Goal: Complete application form

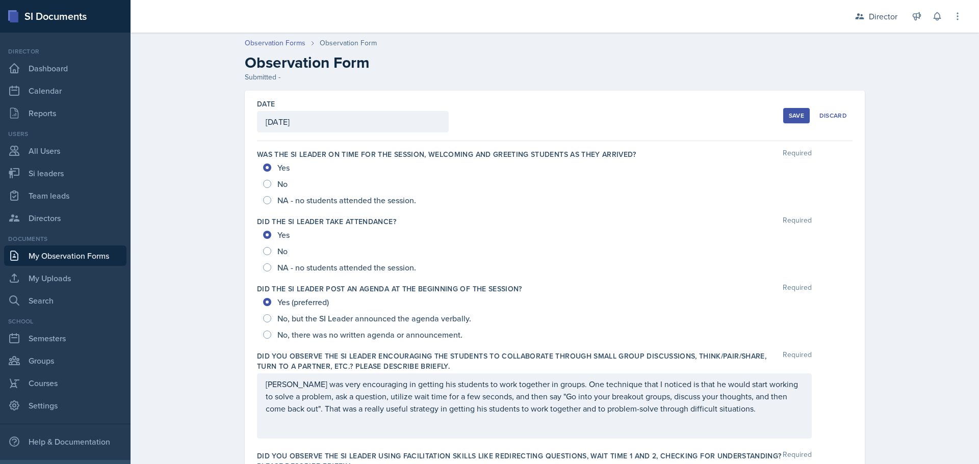
scroll to position [360, 0]
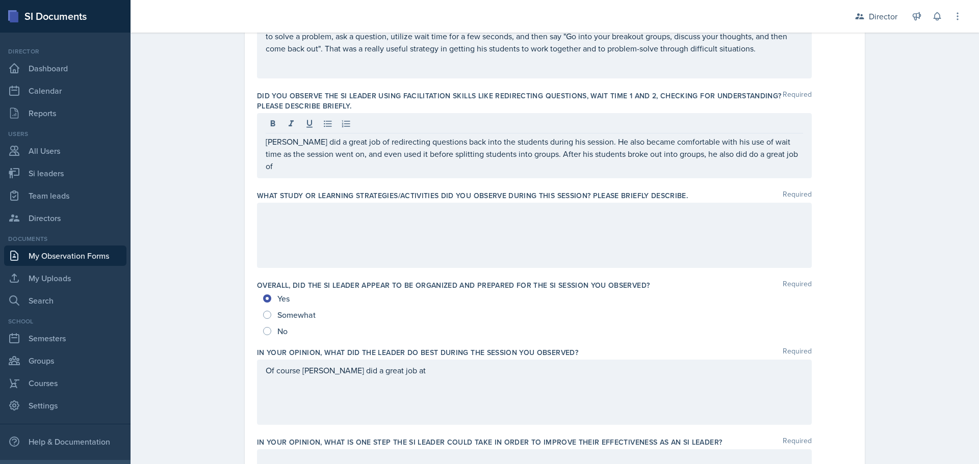
click at [779, 161] on div "Matt did a great job of redirecting questions back into the students during his…" at bounding box center [534, 145] width 555 height 65
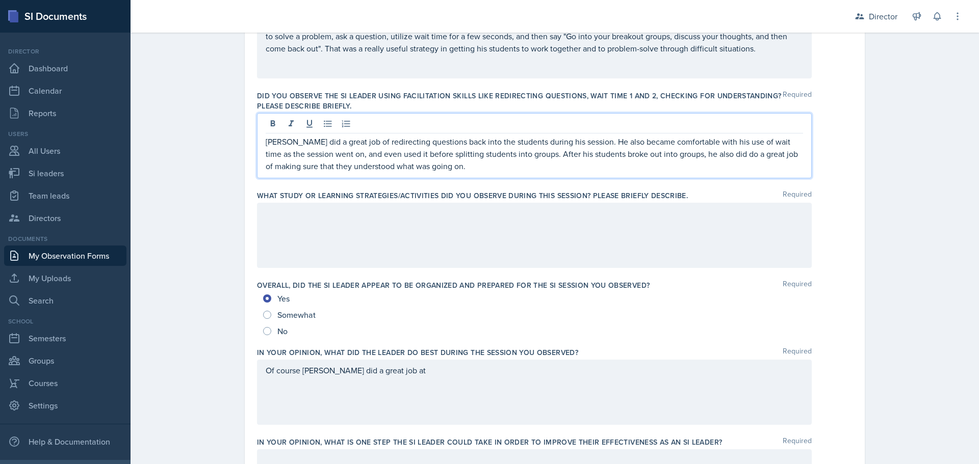
click at [728, 225] on div at bounding box center [534, 235] width 555 height 65
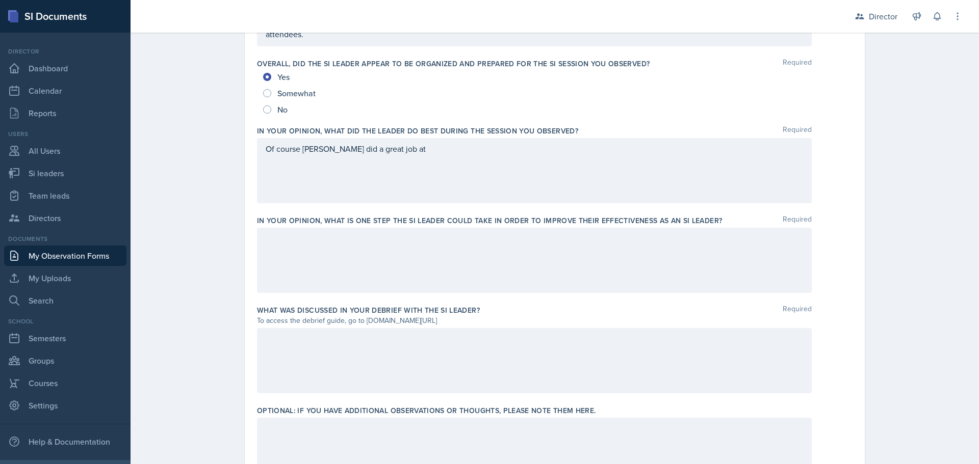
click at [397, 179] on div "Of course Matt did a great job at" at bounding box center [534, 170] width 555 height 65
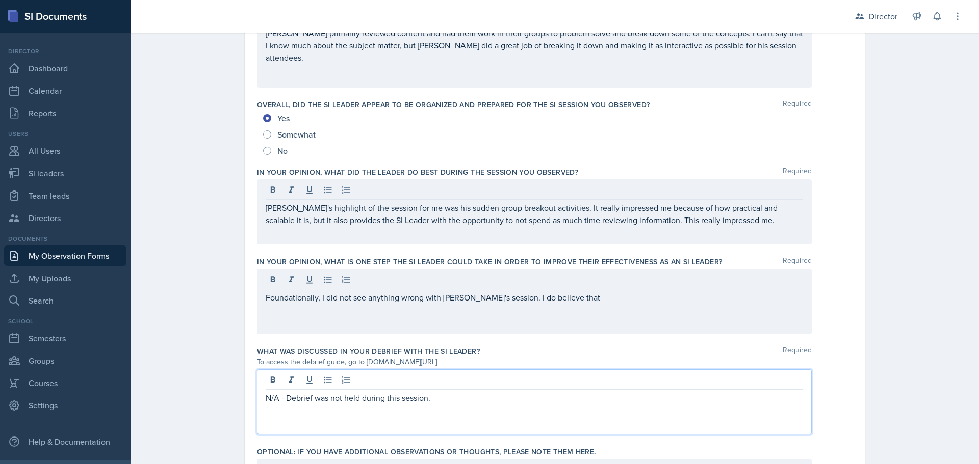
scroll to position [540, 0]
click at [585, 311] on div "Foundationally, I did not see anything wrong with Matt's session. I do believe …" at bounding box center [534, 302] width 555 height 65
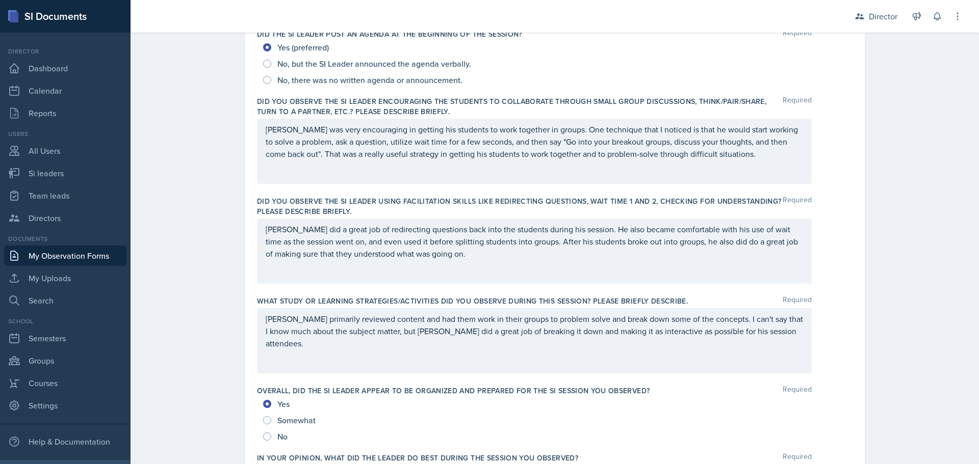
scroll to position [0, 0]
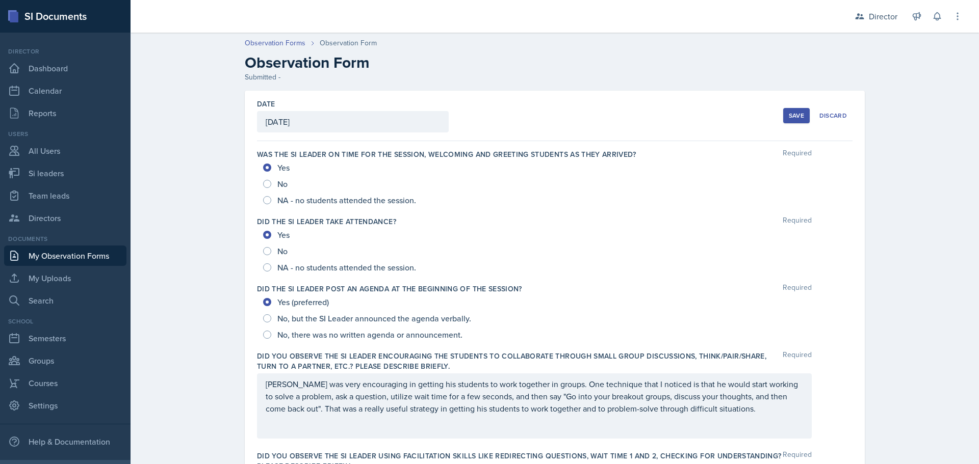
click at [783, 121] on button "Save" at bounding box center [796, 115] width 27 height 15
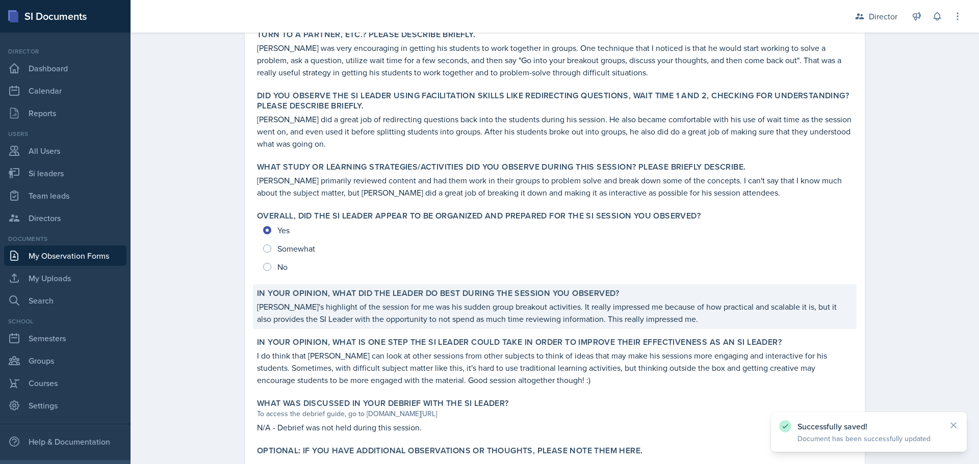
scroll to position [421, 0]
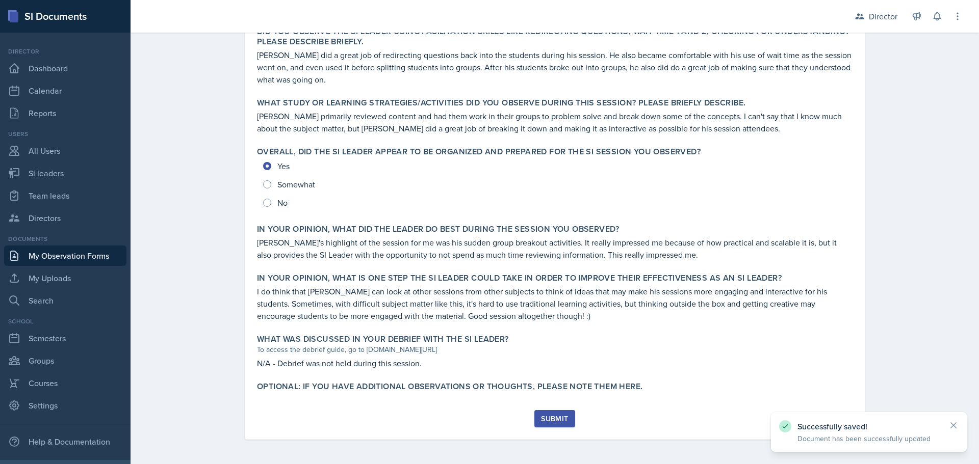
click at [535, 410] on div "Was the SI Leader on time for the session, welcoming and greeting students as t…" at bounding box center [554, 65] width 595 height 692
click at [541, 416] on div "Submit" at bounding box center [554, 419] width 27 height 8
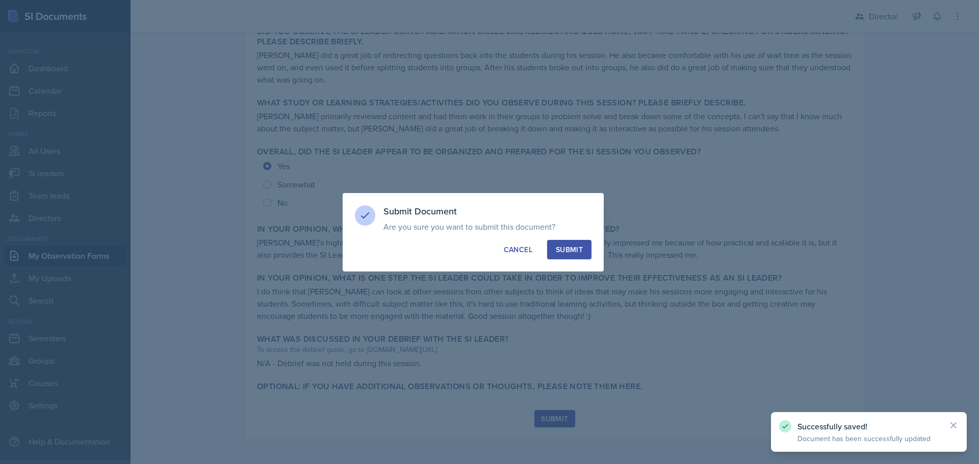
click at [577, 255] on button "Submit" at bounding box center [569, 249] width 44 height 19
radio input "true"
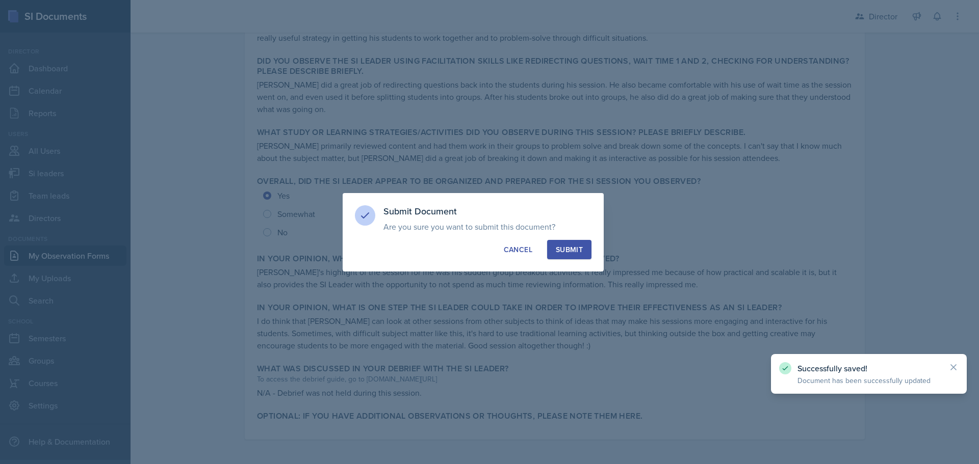
scroll to position [392, 0]
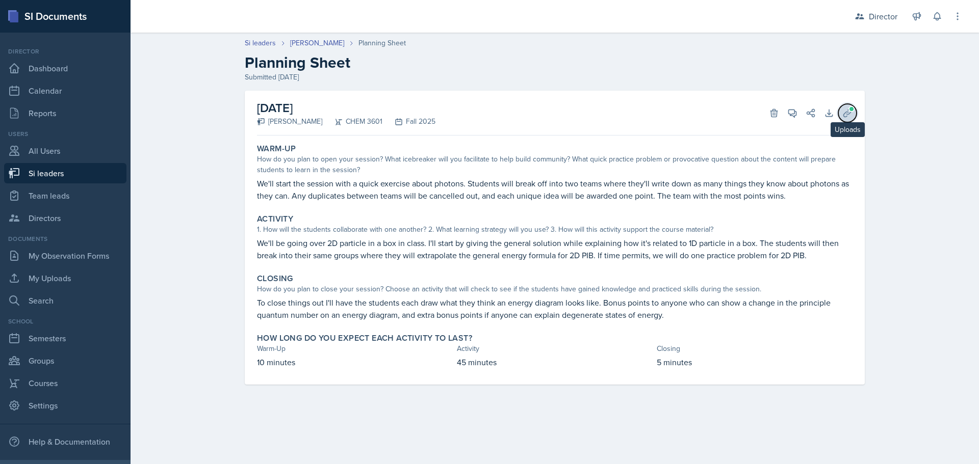
click at [849, 112] on icon at bounding box center [847, 113] width 10 height 10
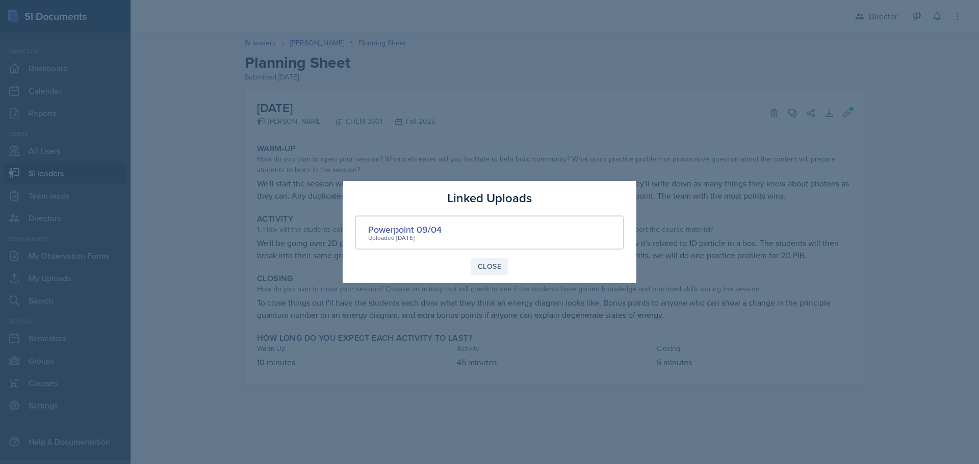
click at [482, 266] on div "Close" at bounding box center [489, 267] width 23 height 8
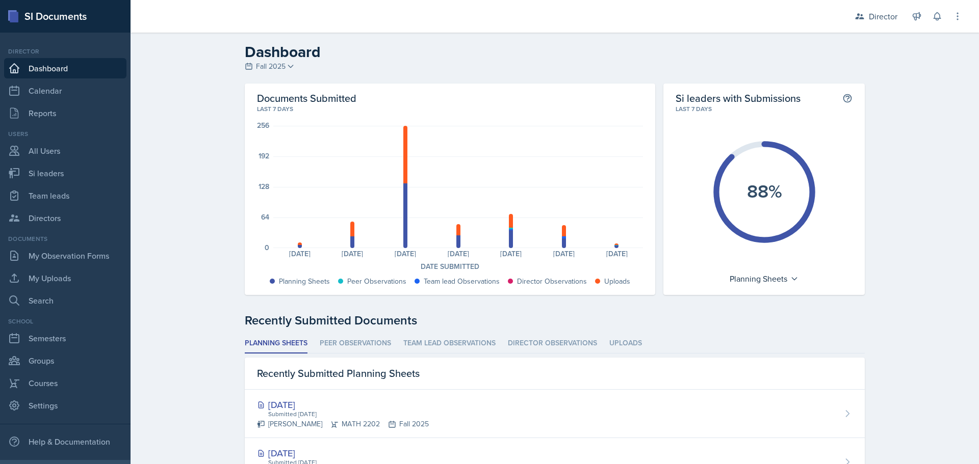
click at [71, 63] on link "Dashboard" at bounding box center [65, 68] width 122 height 20
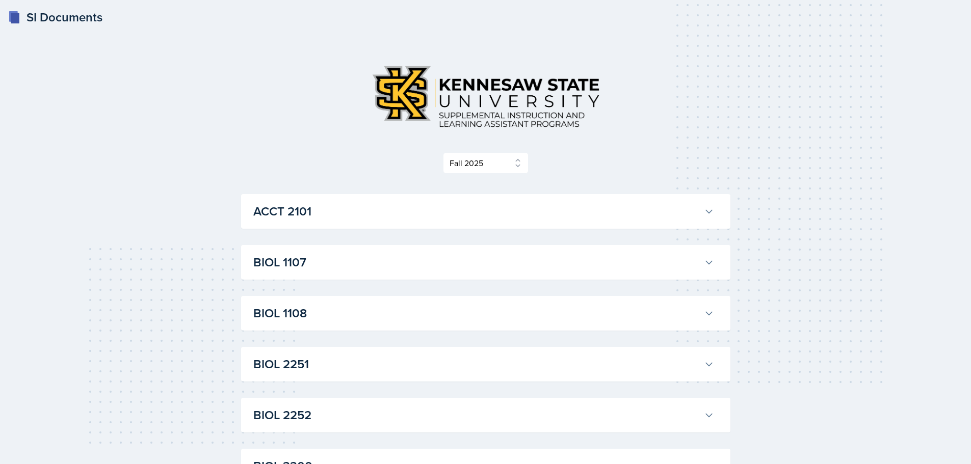
select select "2bed604d-1099-4043-b1bc-2365e8740244"
